Goal: Find specific page/section: Find specific page/section

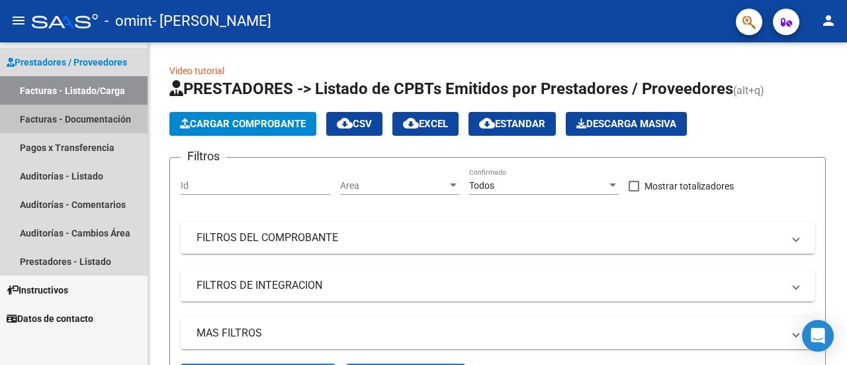
click at [105, 111] on link "Facturas - Documentación" at bounding box center [74, 119] width 148 height 28
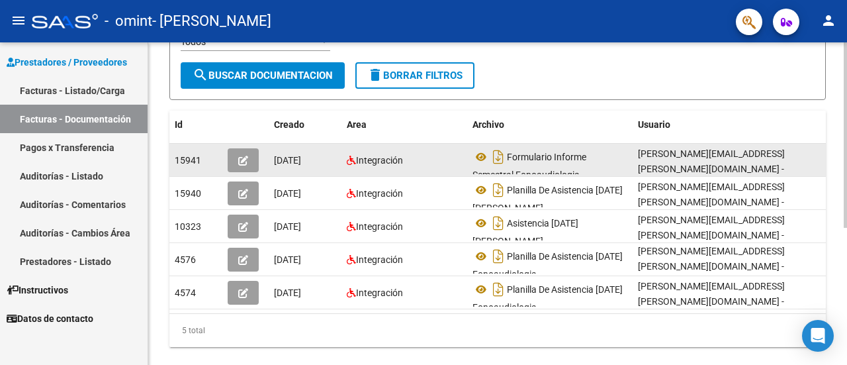
scroll to position [200, 0]
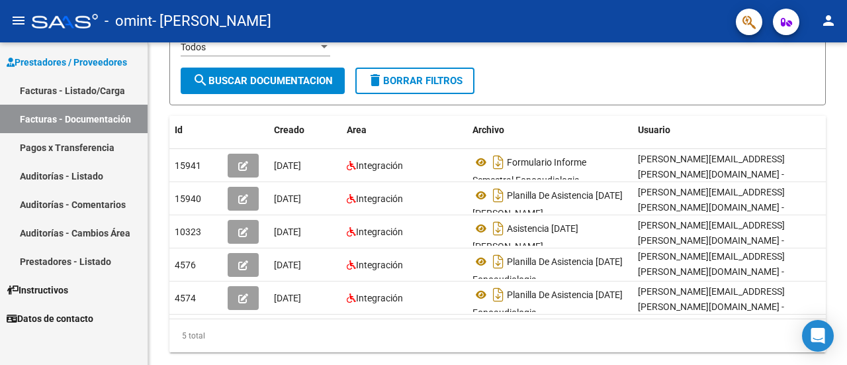
click at [67, 146] on link "Pagos x Transferencia" at bounding box center [74, 147] width 148 height 28
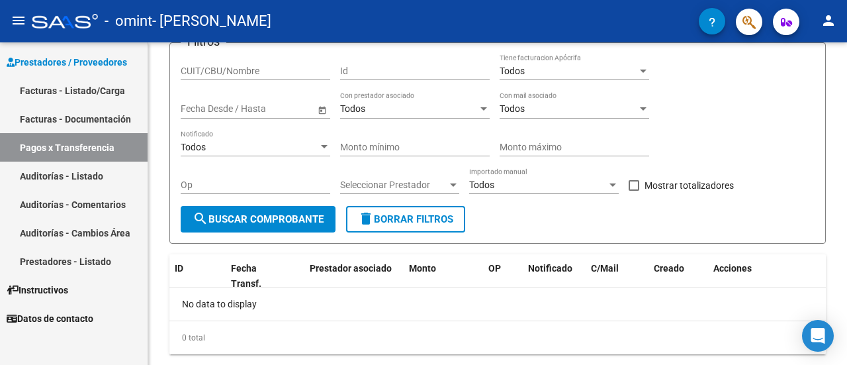
scroll to position [131, 0]
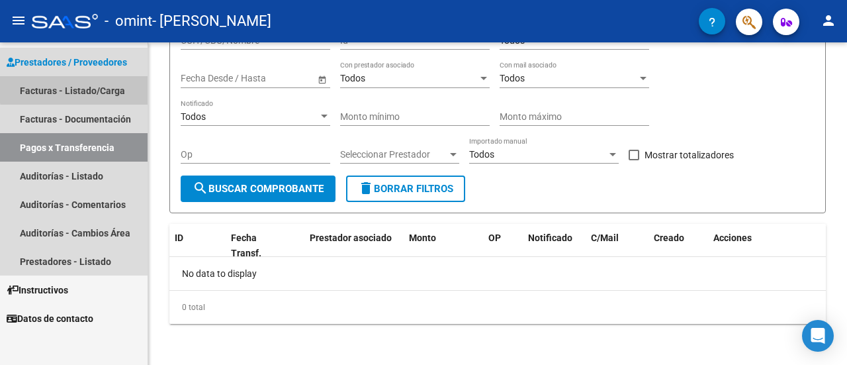
click at [111, 82] on link "Facturas - Listado/Carga" at bounding box center [74, 90] width 148 height 28
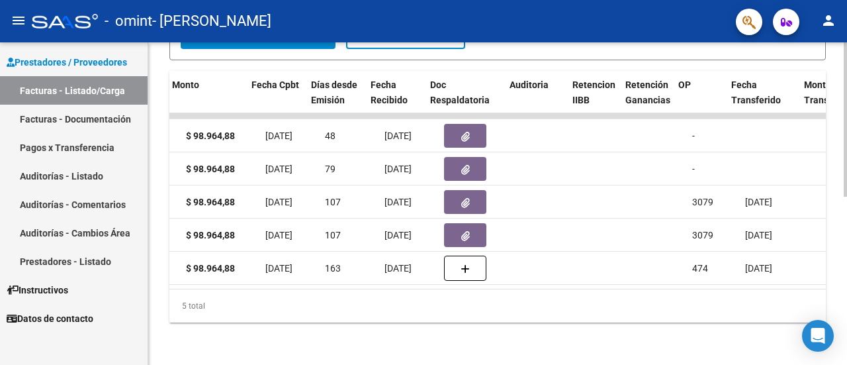
scroll to position [0, 607]
